Goal: Transaction & Acquisition: Book appointment/travel/reservation

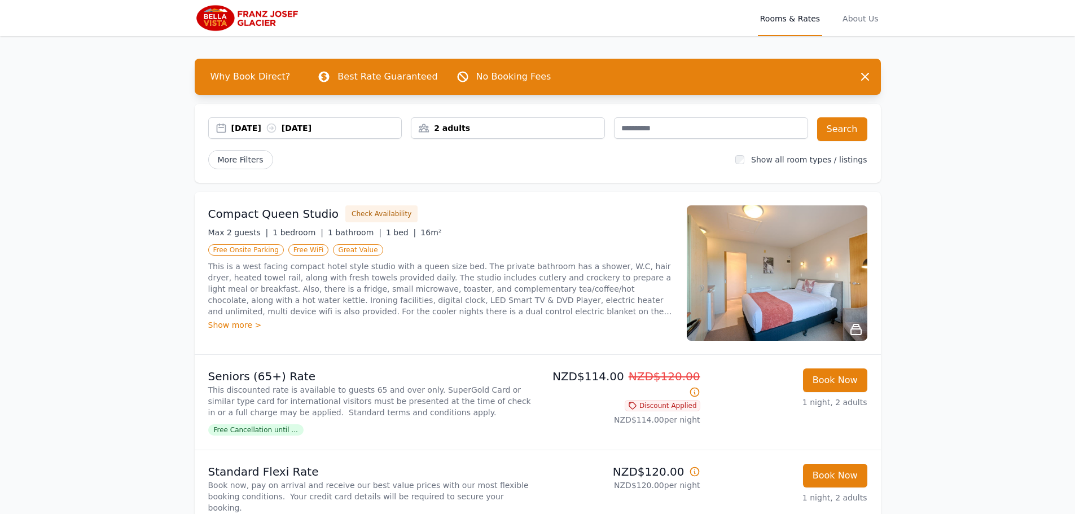
click at [251, 124] on div "[DATE] [DATE]" at bounding box center [316, 127] width 170 height 11
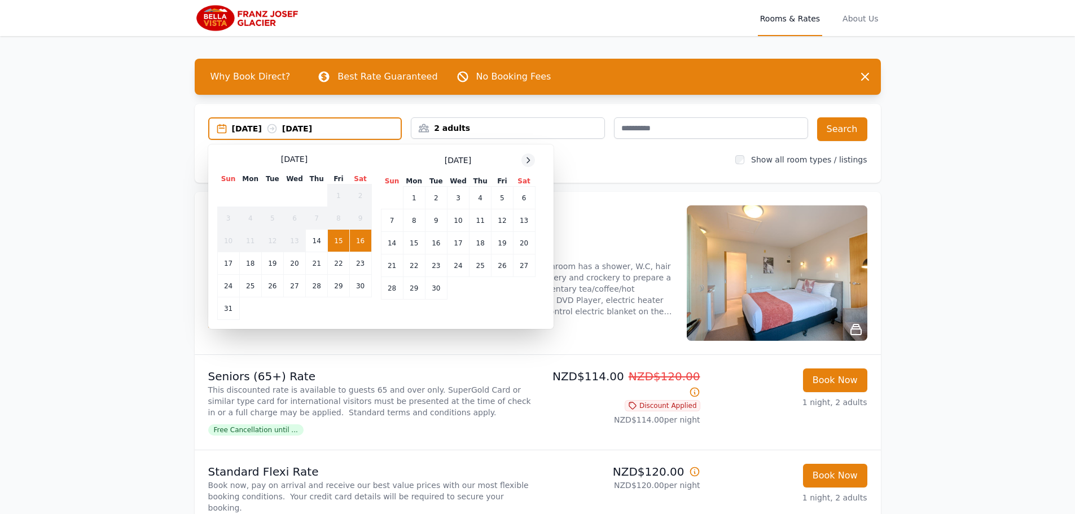
click at [530, 160] on icon at bounding box center [528, 159] width 3 height 5
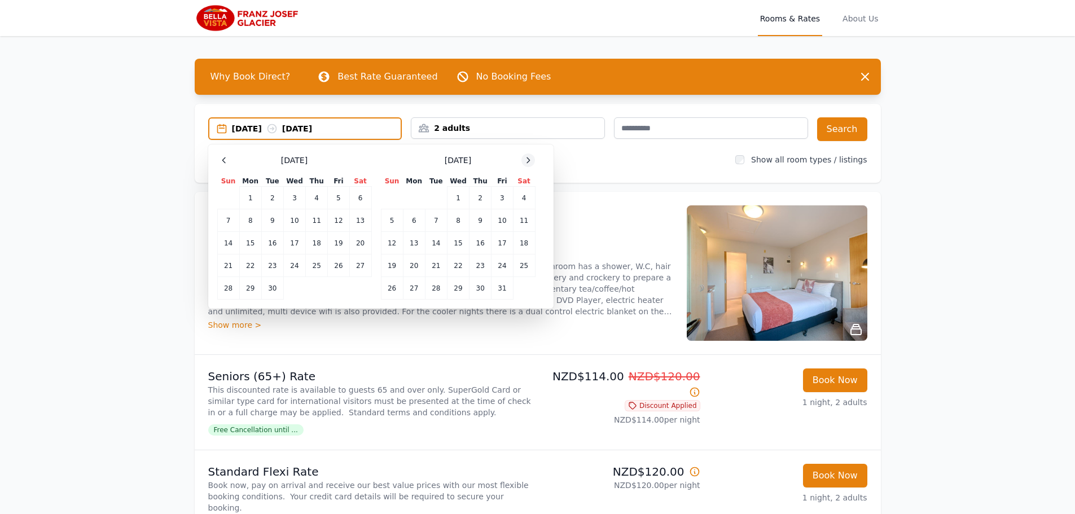
click at [530, 160] on icon at bounding box center [528, 159] width 3 height 5
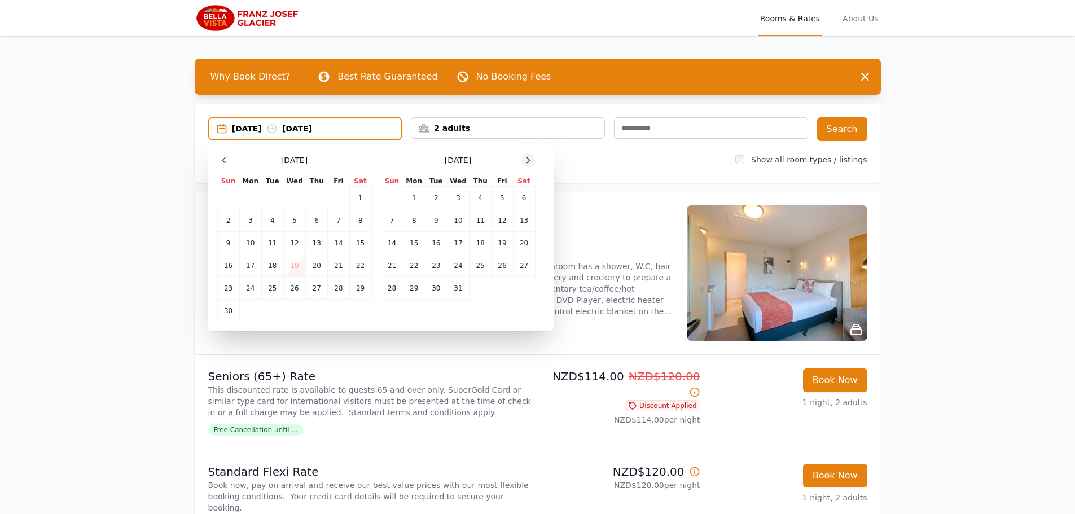
click at [530, 160] on icon at bounding box center [528, 159] width 3 height 5
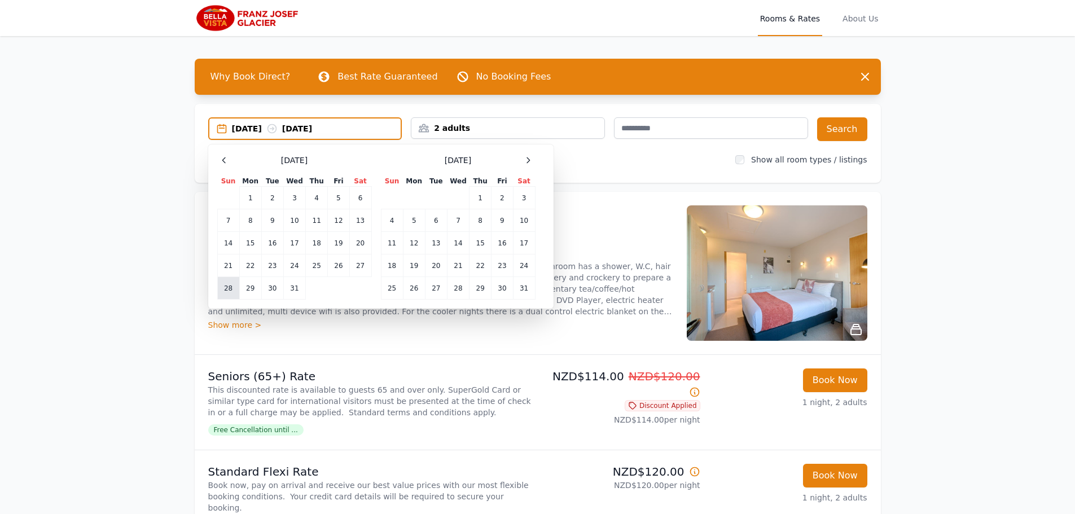
click at [229, 294] on td "28" at bounding box center [228, 288] width 22 height 23
click at [249, 288] on td "29" at bounding box center [250, 288] width 22 height 23
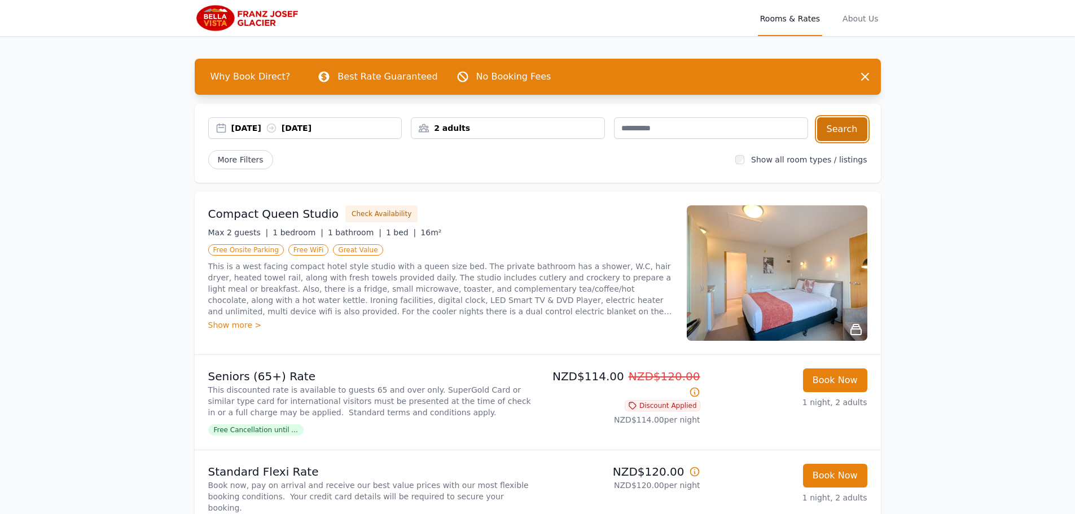
click at [850, 128] on button "Search" at bounding box center [842, 129] width 50 height 24
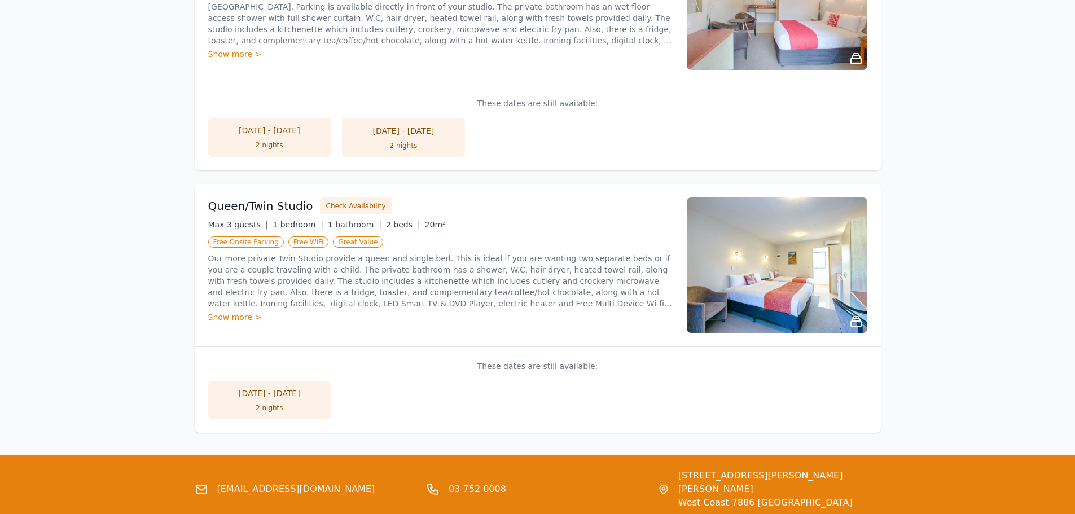
scroll to position [1072, 0]
